Goal: Task Accomplishment & Management: Complete application form

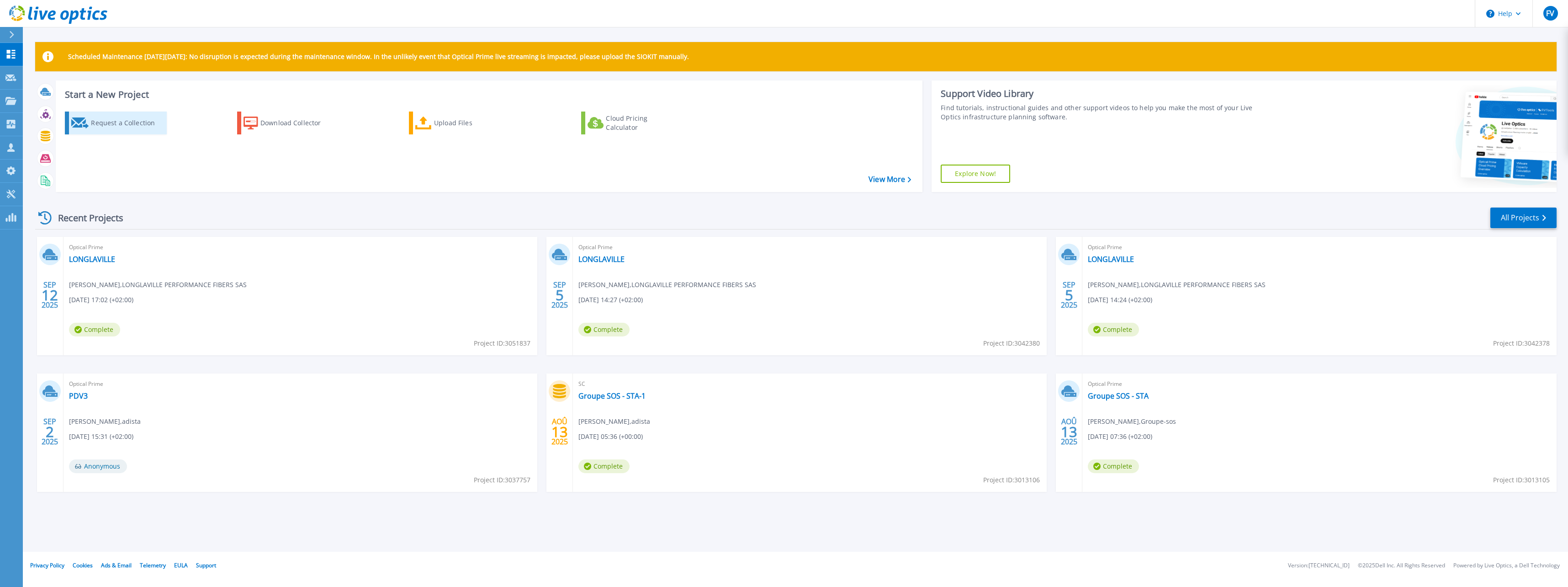
click at [117, 122] on div "Request a Collection" at bounding box center [127, 123] width 73 height 18
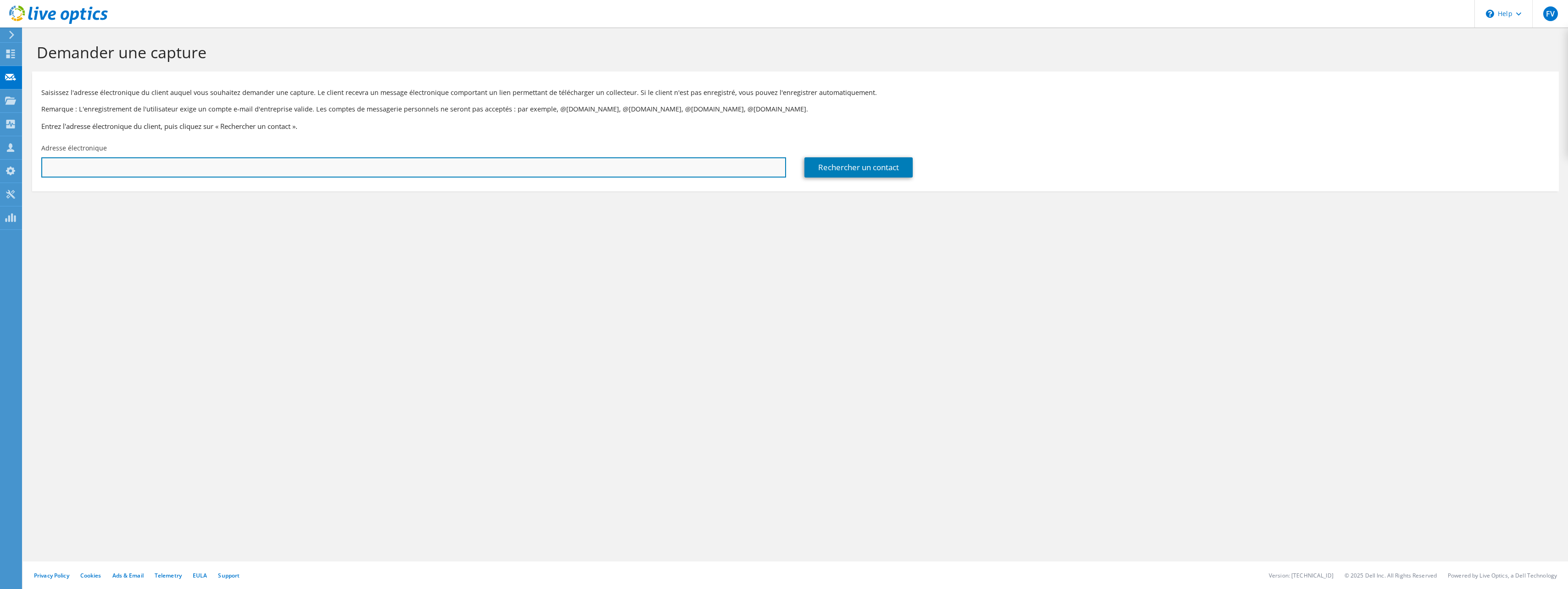
click at [147, 161] on input "text" at bounding box center [414, 167] width 745 height 20
click at [265, 161] on input "text" at bounding box center [414, 167] width 745 height 20
click at [181, 166] on input "text" at bounding box center [414, 167] width 745 height 20
click at [131, 165] on input "text" at bounding box center [414, 167] width 745 height 20
paste input "ljolibois@groupe-courlancy.com"
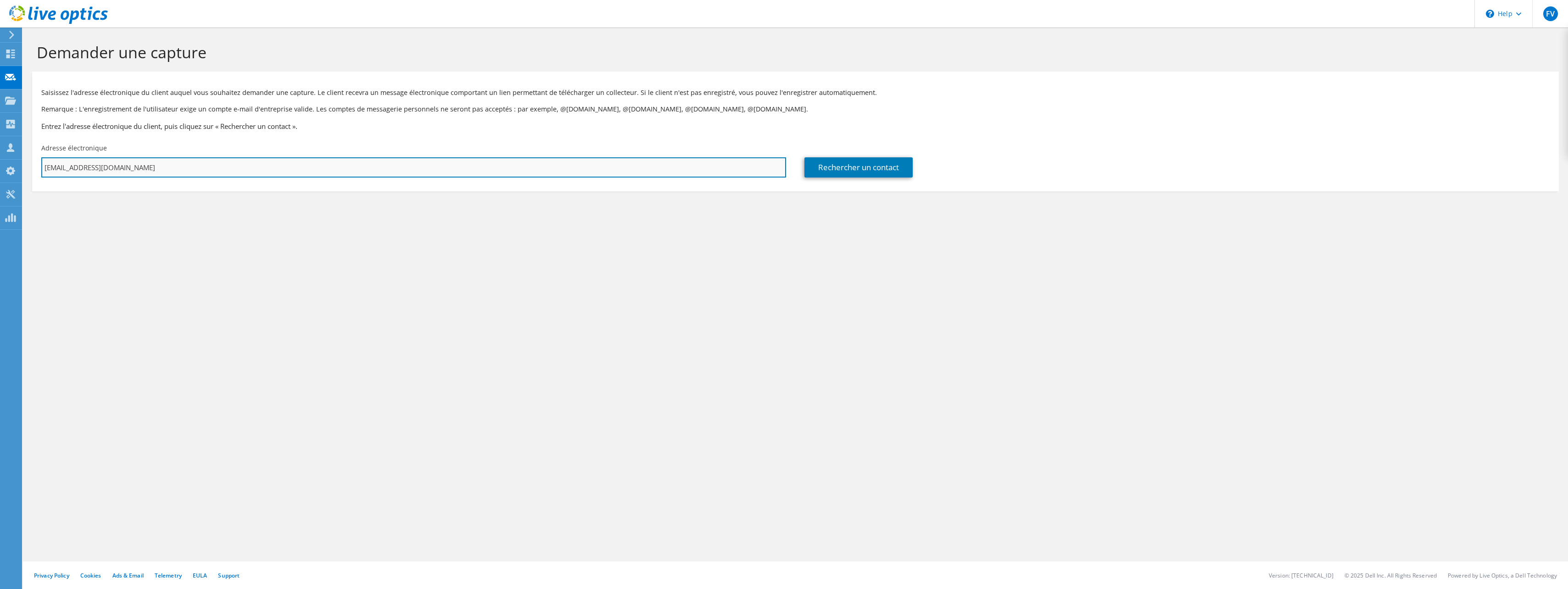
click at [130, 165] on input "ljolibois@groupe-courlancy.com" at bounding box center [414, 167] width 745 height 20
type input "ljolibois@groupe-courlancy.com"
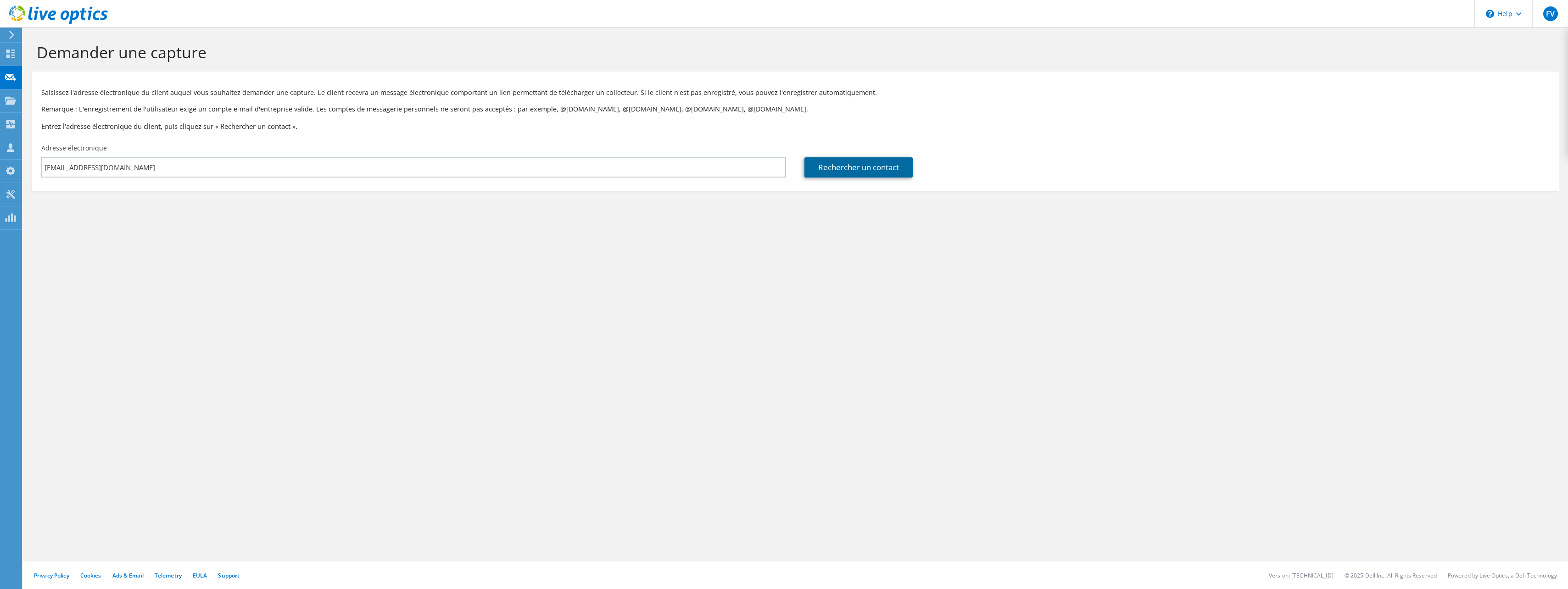
click at [845, 166] on link "Rechercher un contact" at bounding box center [858, 167] width 108 height 20
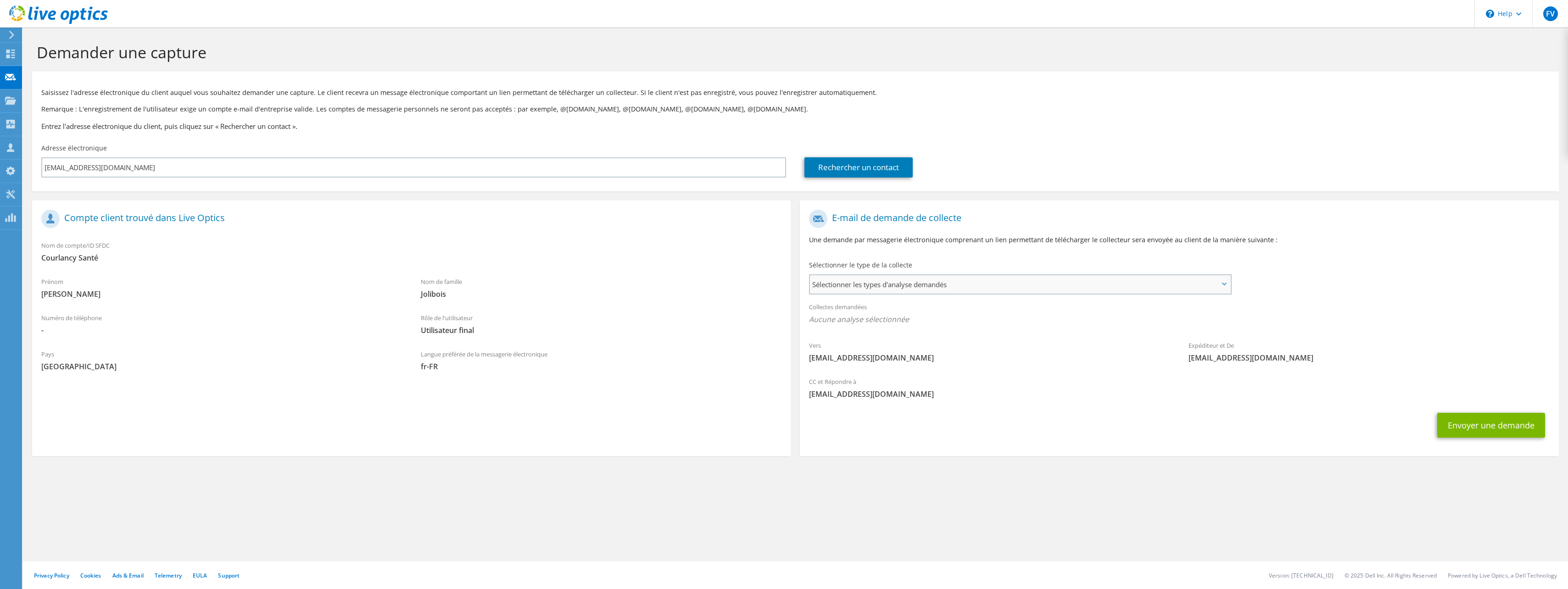
click at [945, 288] on span "Sélectionner les types d'analyse demandés" at bounding box center [1020, 284] width 420 height 18
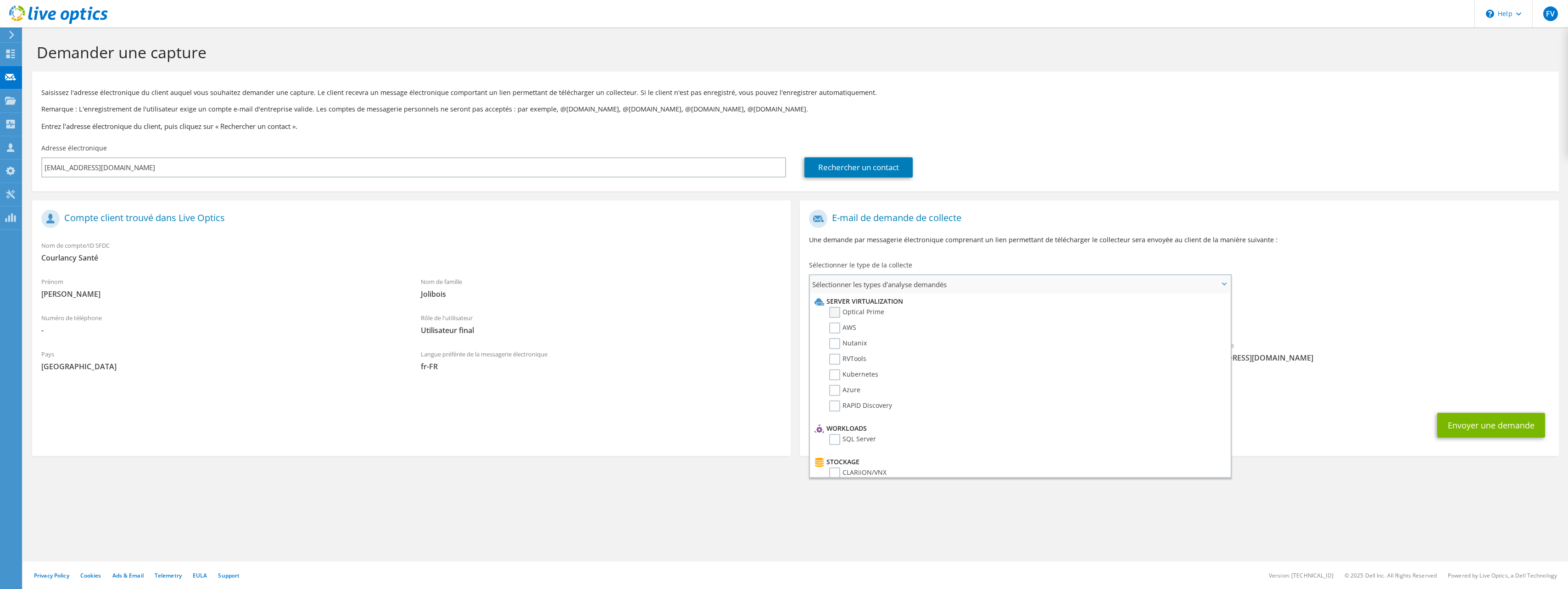
click at [837, 313] on label "Optical Prime" at bounding box center [856, 312] width 55 height 11
click at [0, 0] on input "Optical Prime" at bounding box center [0, 0] width 0 height 0
click at [834, 361] on label "RVTools" at bounding box center [847, 359] width 37 height 11
click at [0, 0] on input "RVTools" at bounding box center [0, 0] width 0 height 0
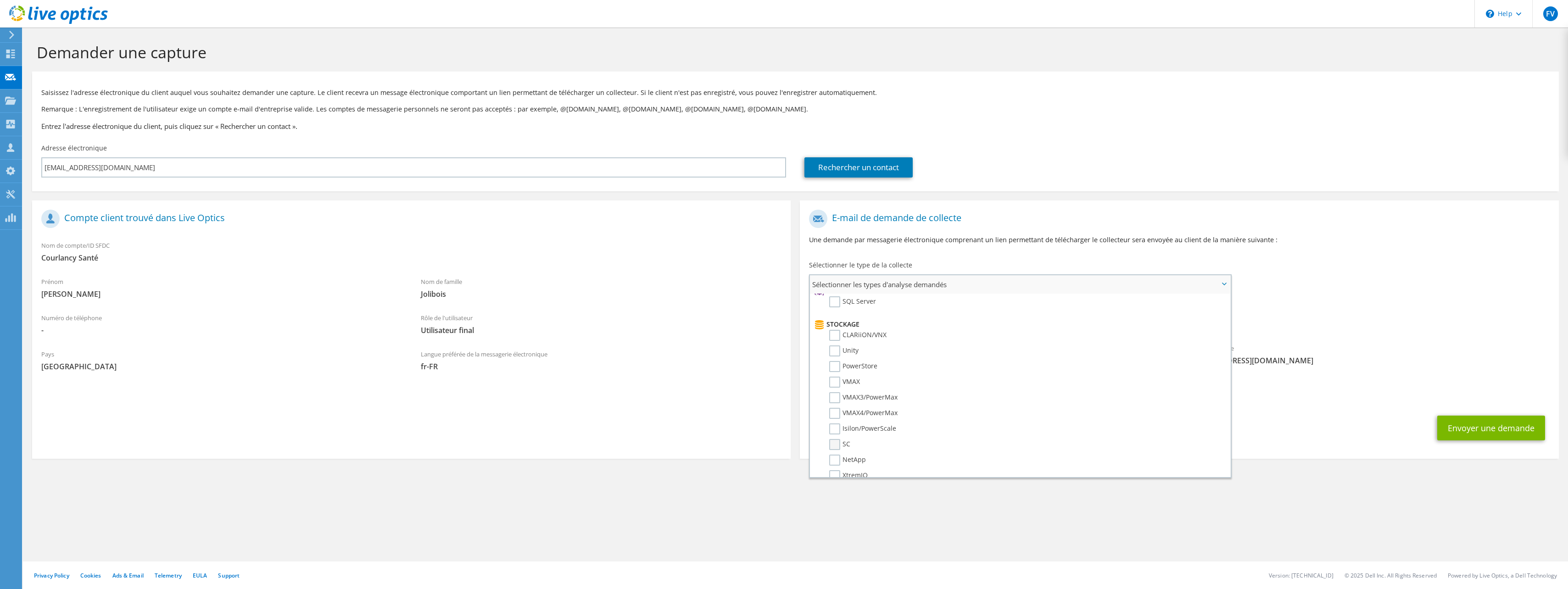
click at [832, 444] on label "SC" at bounding box center [839, 444] width 21 height 11
click at [0, 0] on input "SC" at bounding box center [0, 0] width 0 height 0
click at [837, 368] on label "Veeam" at bounding box center [846, 367] width 34 height 11
click at [0, 0] on input "Veeam" at bounding box center [0, 0] width 0 height 0
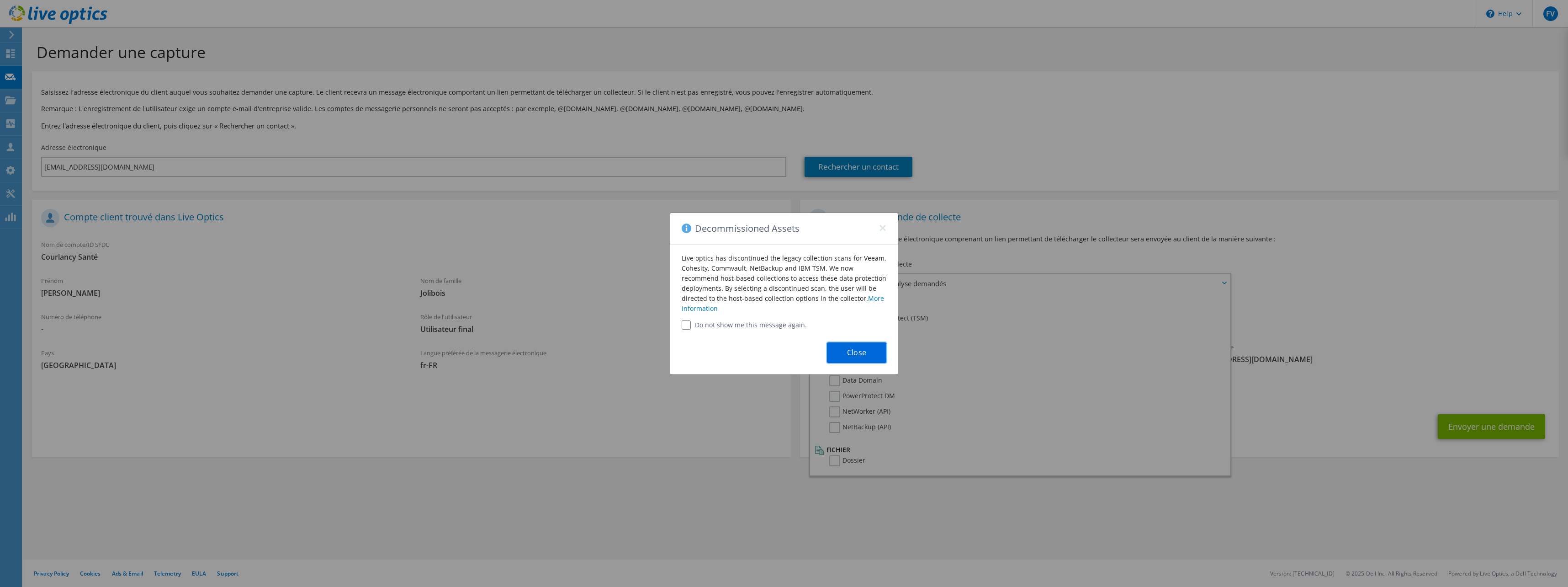
click at [851, 351] on button "Close" at bounding box center [857, 353] width 60 height 21
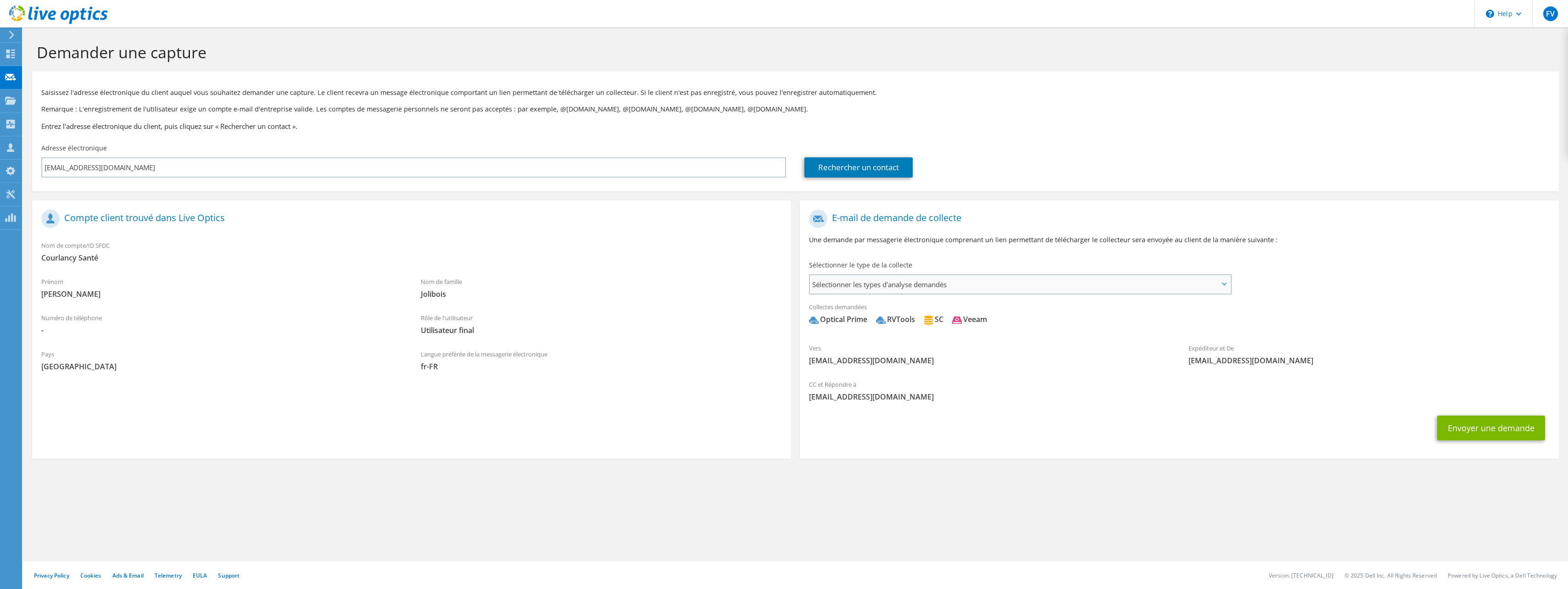
click at [859, 291] on span "Sélectionner les types d'analyse demandés" at bounding box center [1020, 284] width 420 height 18
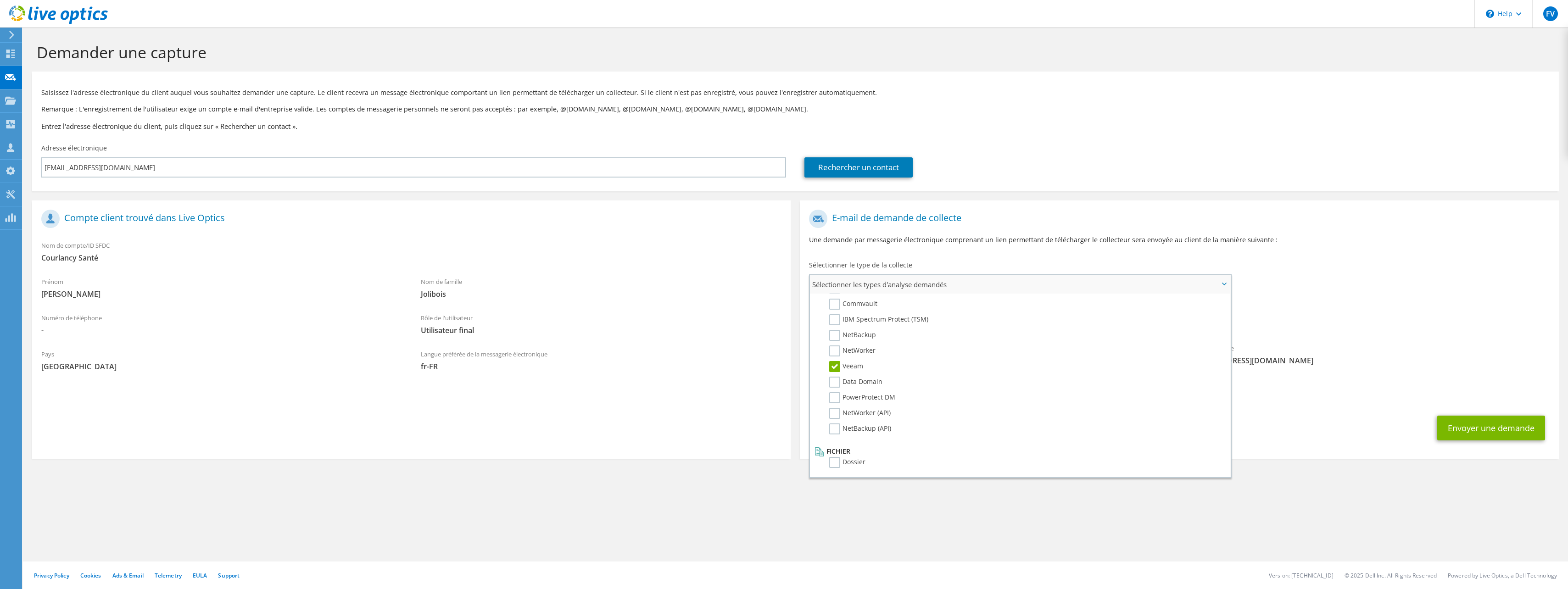
click at [837, 366] on label "Veeam" at bounding box center [846, 367] width 34 height 11
click at [0, 0] on input "Veeam" at bounding box center [0, 0] width 0 height 0
click at [698, 343] on div "Rôle de l'utilisateur Utilisateur final" at bounding box center [601, 326] width 380 height 36
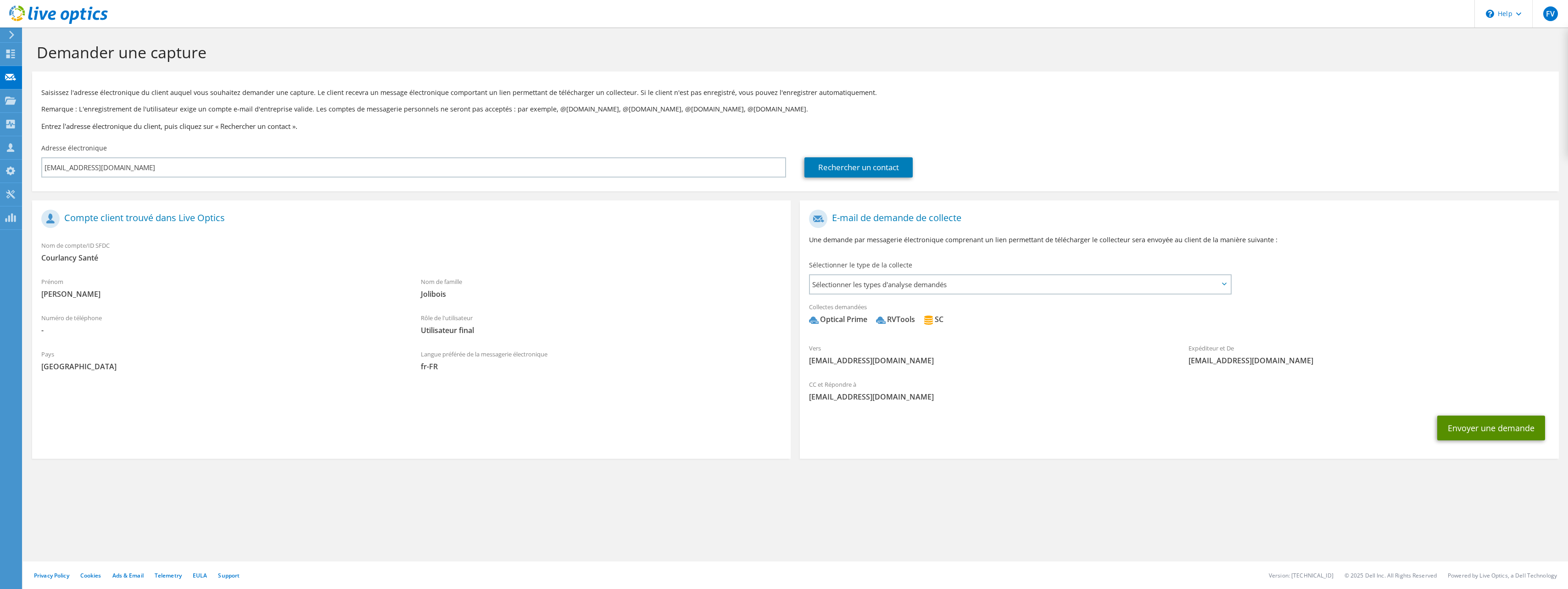
click at [1503, 429] on button "Envoyer une demande" at bounding box center [1491, 428] width 108 height 25
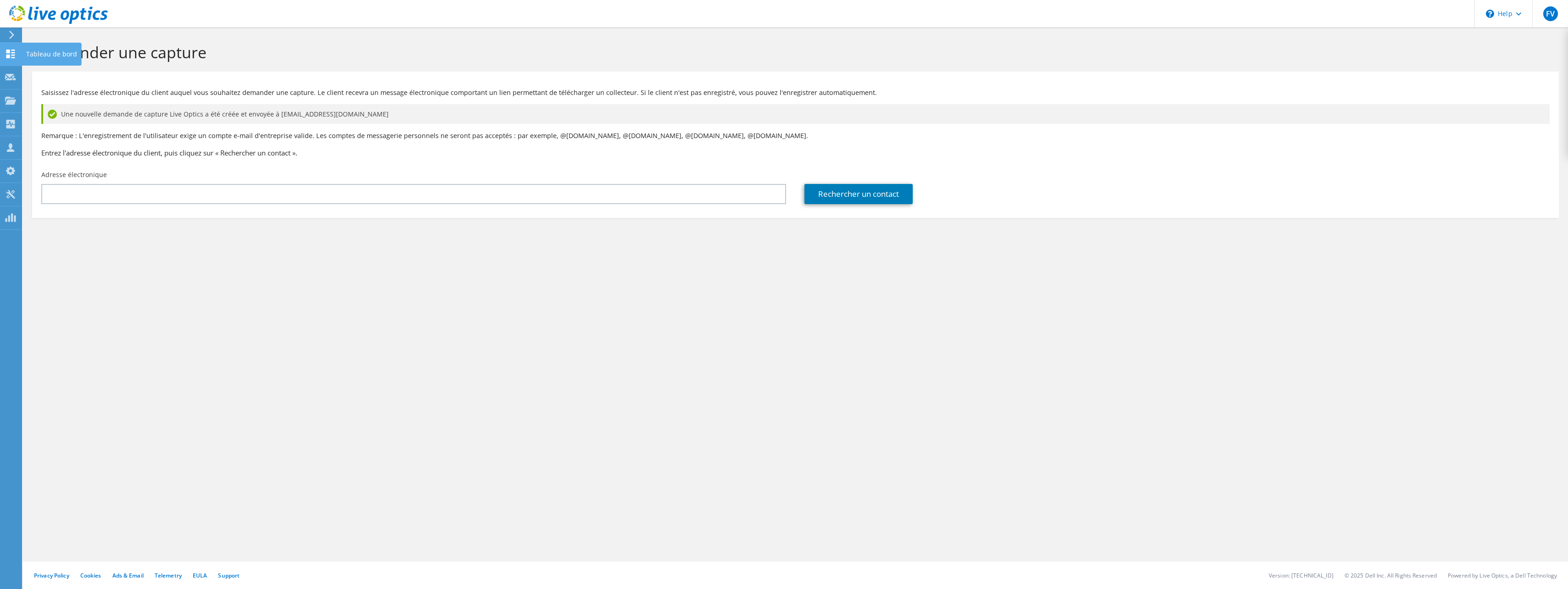
click at [13, 55] on use at bounding box center [11, 54] width 9 height 9
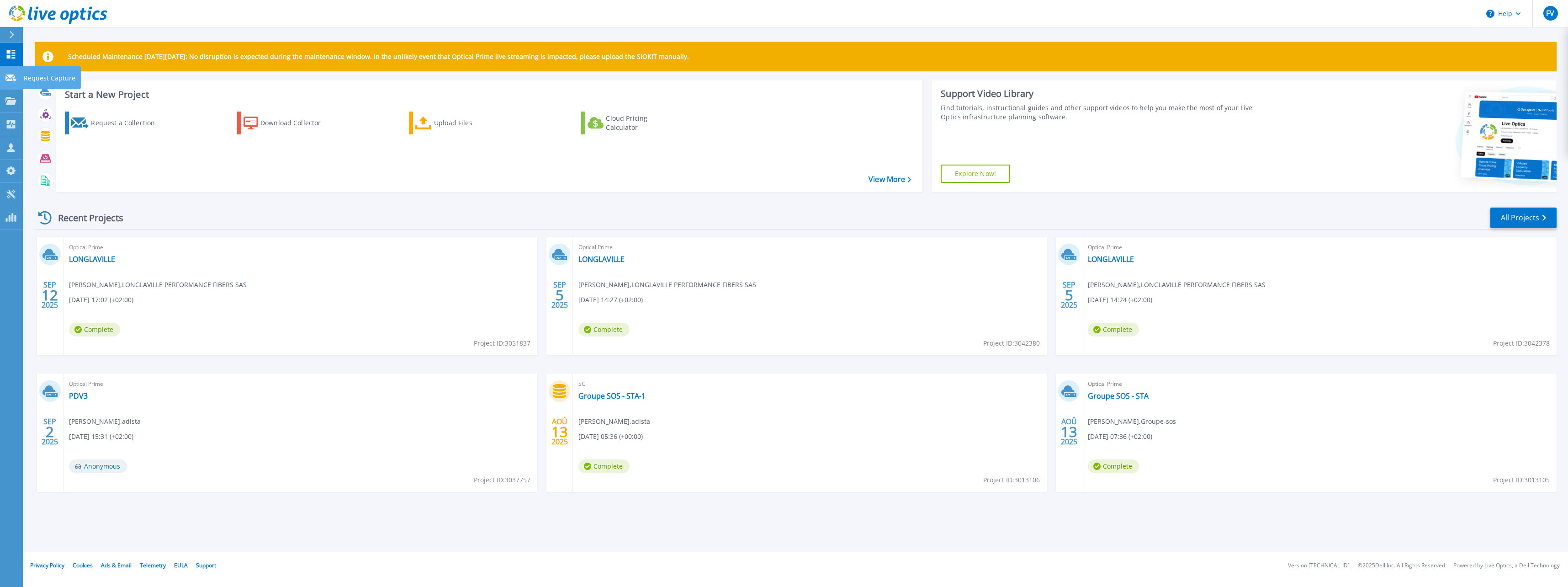
click at [16, 74] on icon at bounding box center [11, 77] width 11 height 7
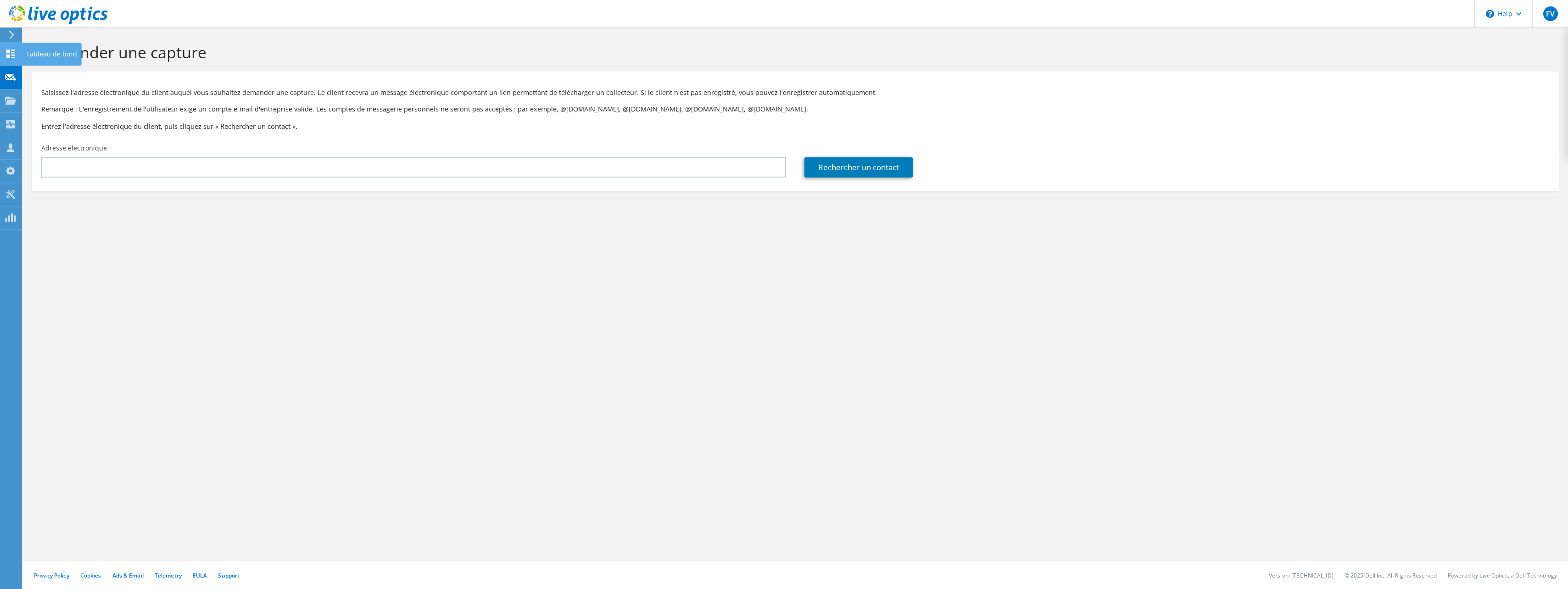
click at [10, 57] on icon at bounding box center [10, 54] width 11 height 9
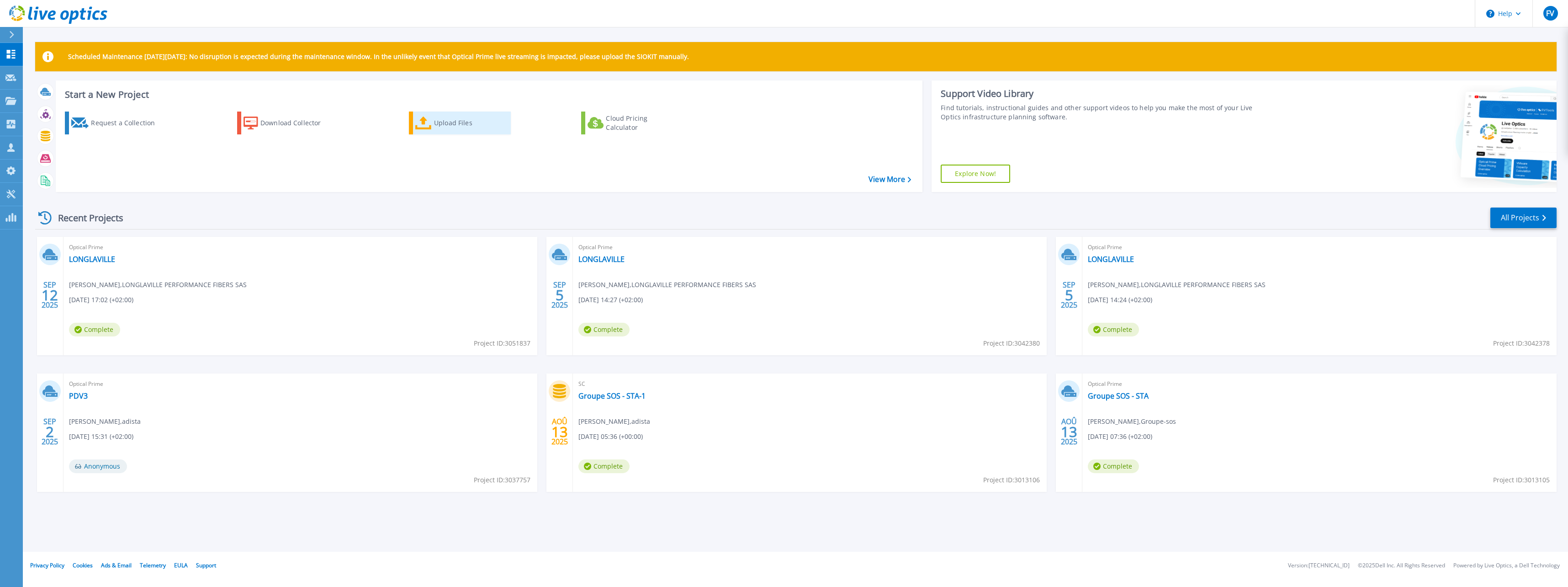
click at [463, 122] on div "Upload Files" at bounding box center [471, 123] width 73 height 18
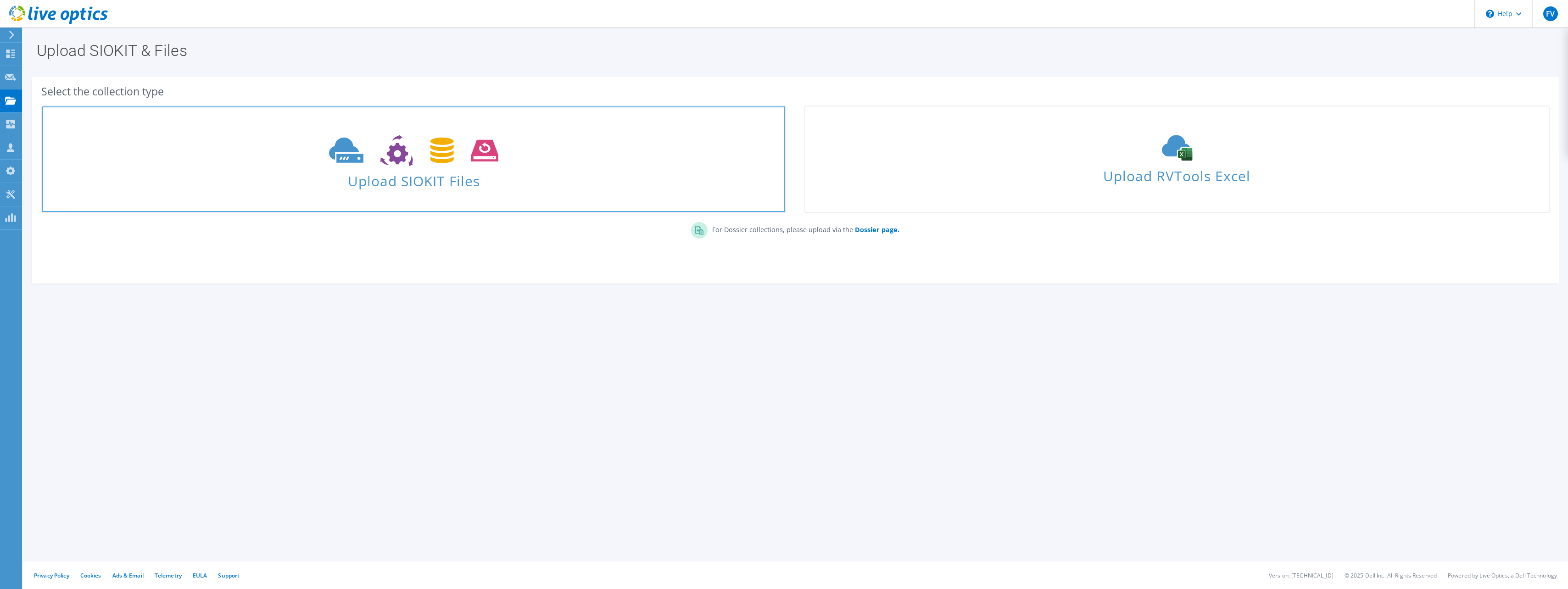
click at [452, 177] on span "Upload SIOKIT Files" at bounding box center [413, 178] width 743 height 20
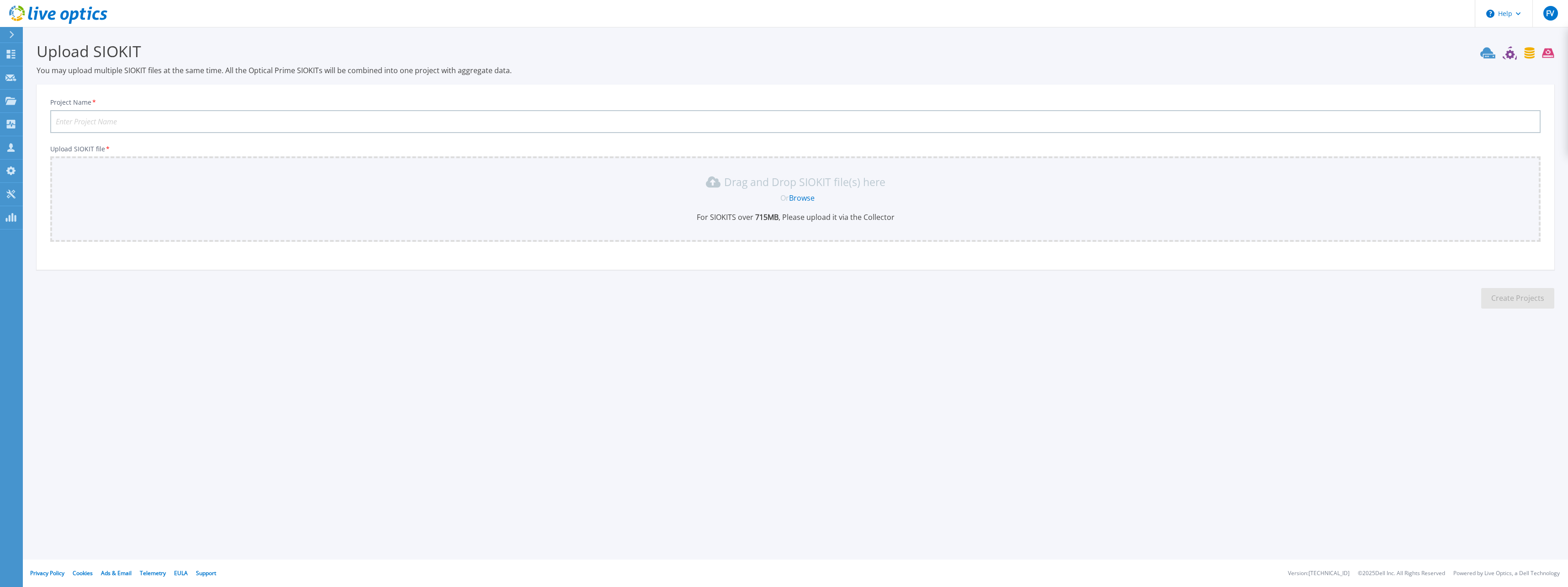
click at [803, 200] on link "Browse" at bounding box center [802, 198] width 26 height 10
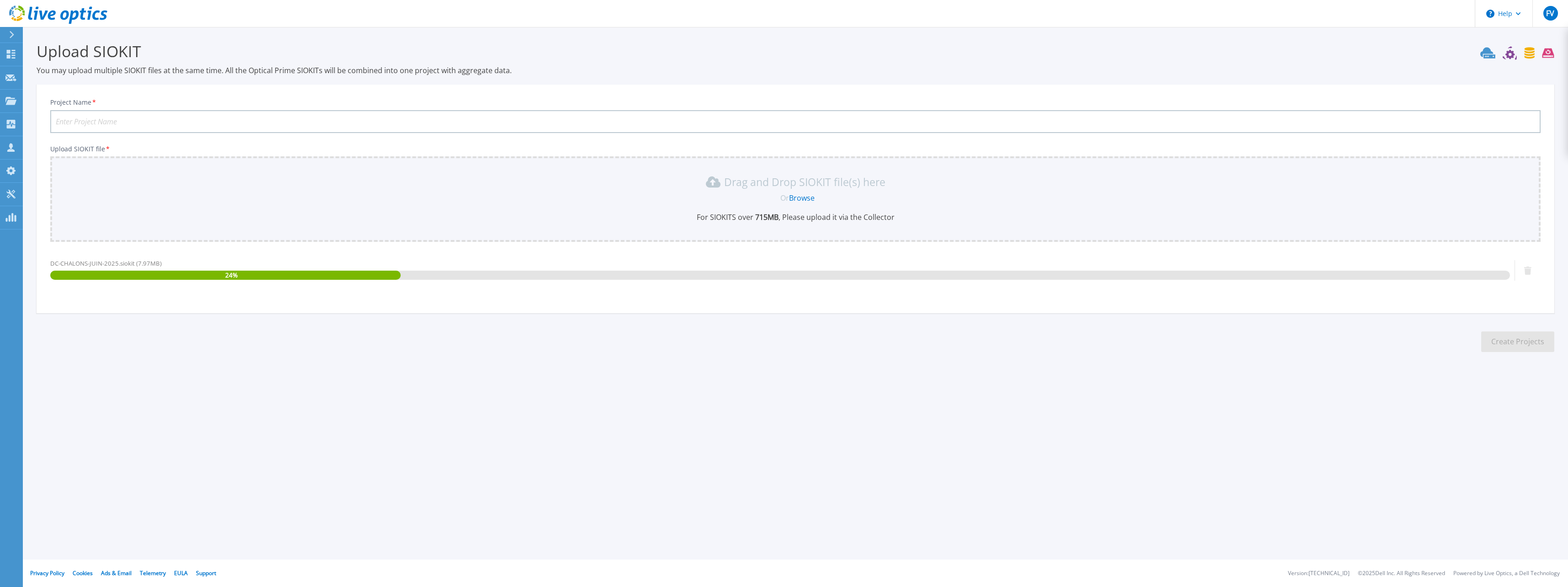
click at [121, 120] on input "Project Name *" at bounding box center [796, 122] width 1490 height 23
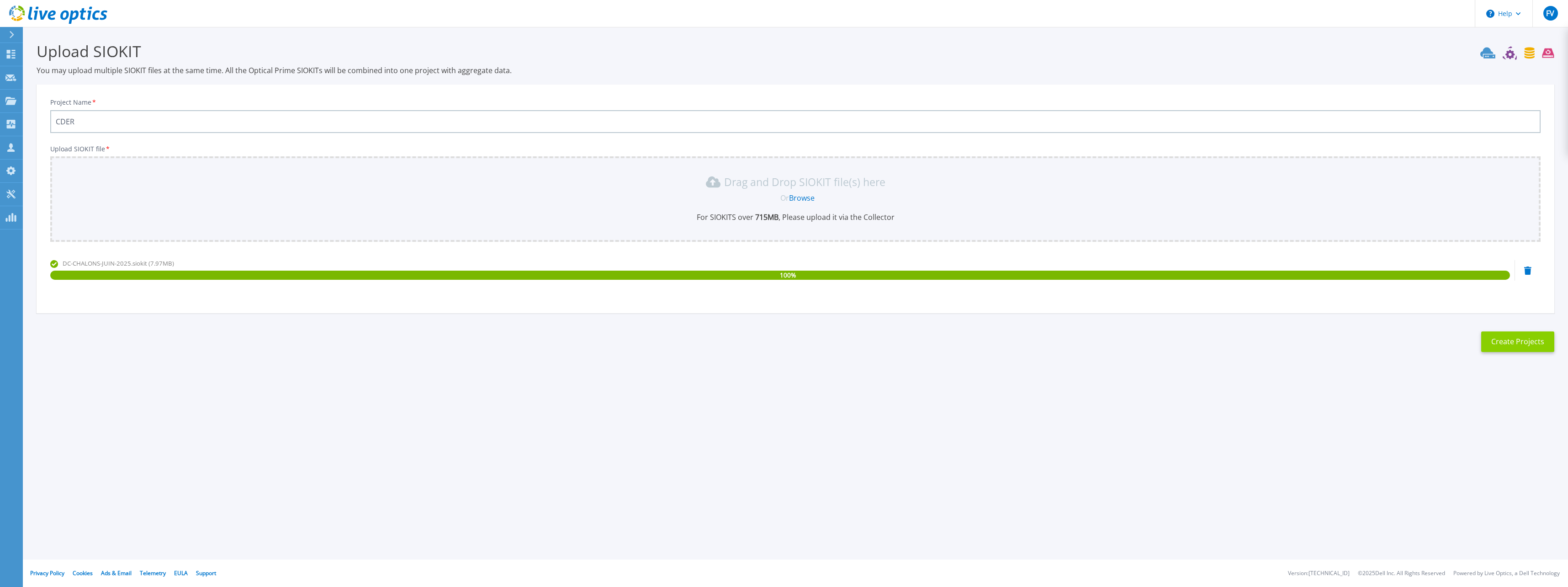
type input "CDER"
click at [1510, 342] on button "Create Projects" at bounding box center [1517, 342] width 73 height 21
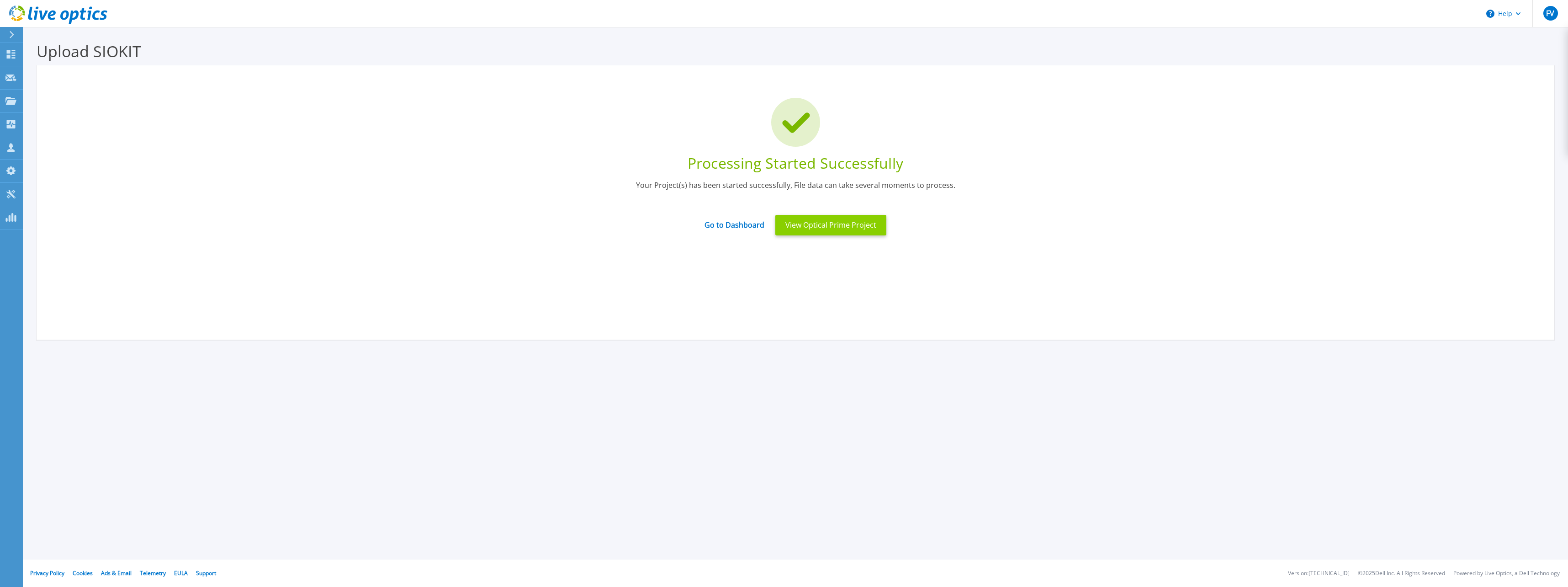
click at [816, 225] on button "View Optical Prime Project" at bounding box center [831, 225] width 111 height 21
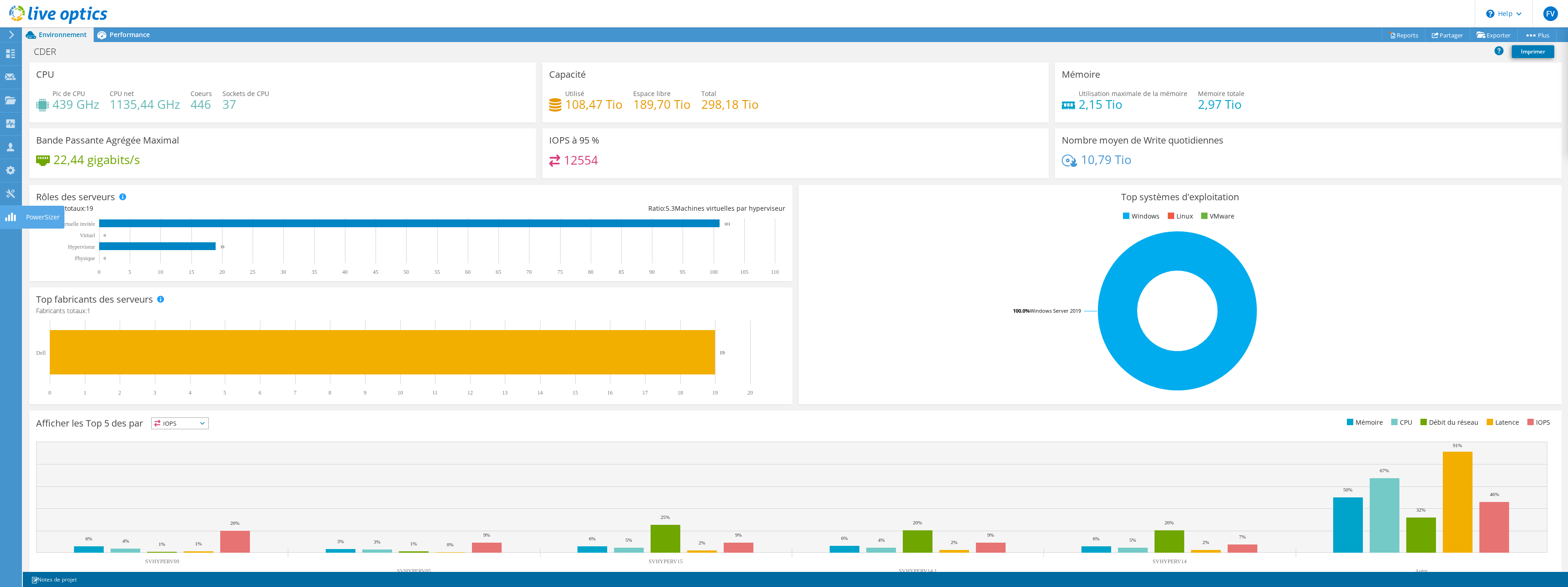
click at [10, 218] on icon at bounding box center [10, 217] width 11 height 9
click at [10, 199] on div at bounding box center [10, 194] width 11 height 10
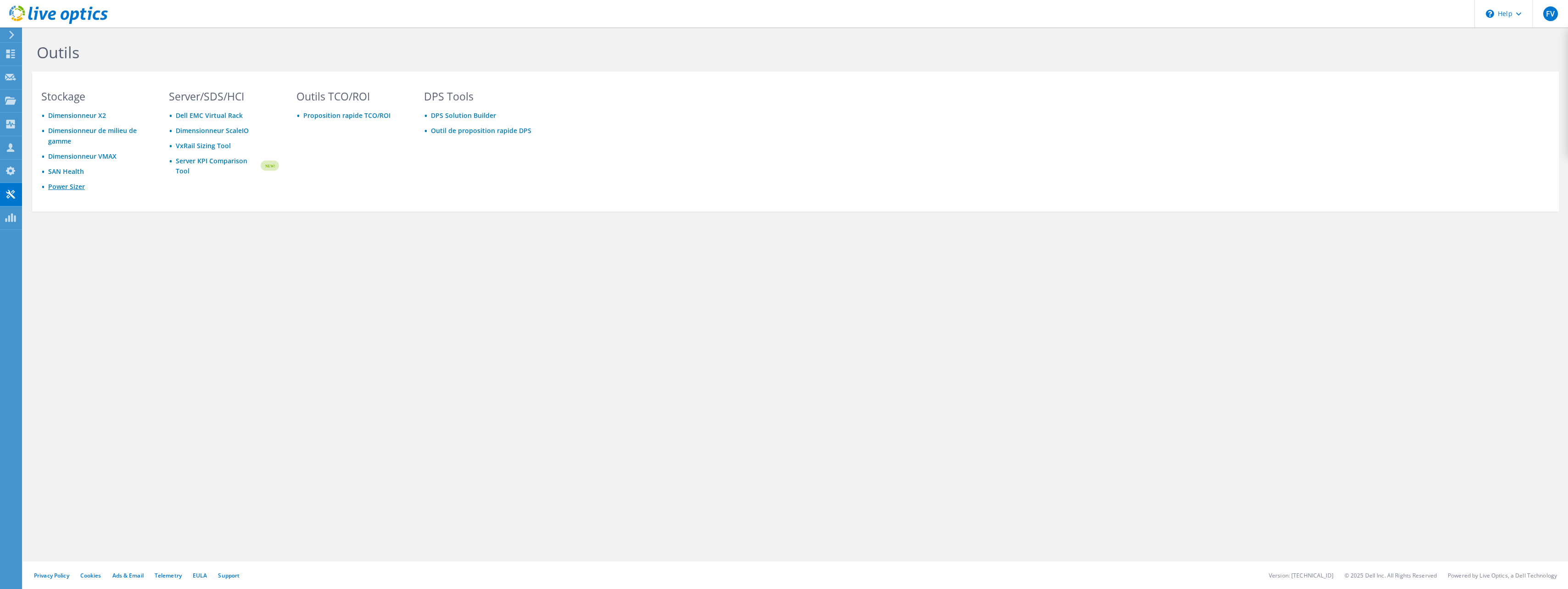
click at [68, 185] on link "Power Sizer" at bounding box center [67, 186] width 37 height 9
